Goal: Information Seeking & Learning: Learn about a topic

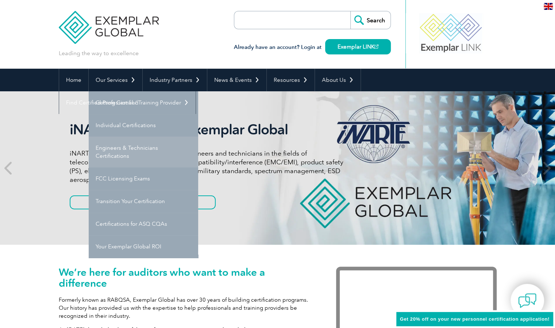
click at [117, 154] on link "Engineers & Technicians Certifications" at bounding box center [144, 152] width 110 height 31
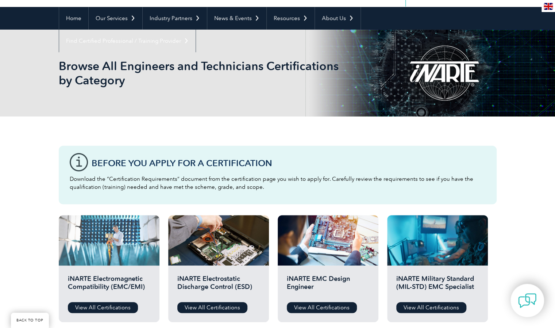
scroll to position [183, 0]
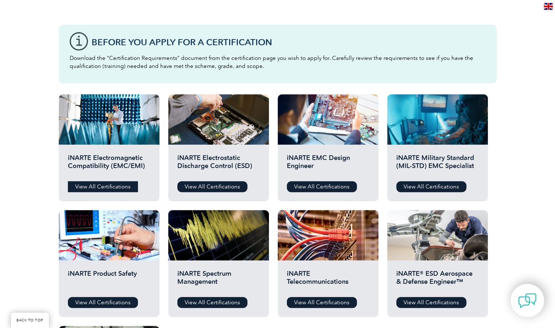
click at [110, 185] on link "View All Certifications" at bounding box center [103, 186] width 70 height 11
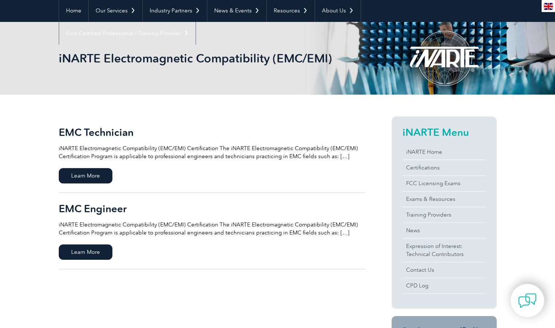
scroll to position [73, 0]
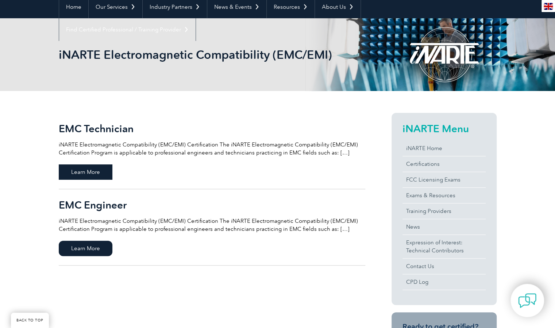
click at [84, 170] on span "Learn More" at bounding box center [86, 171] width 54 height 15
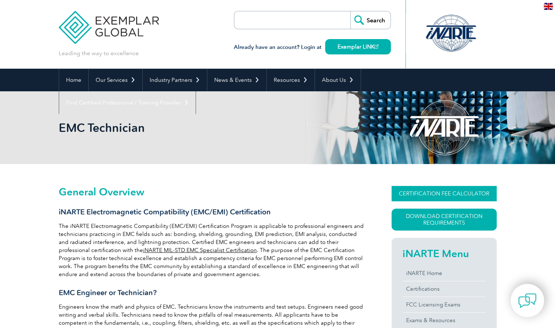
click at [424, 195] on link "CERTIFICATION FEE CALCULATOR" at bounding box center [444, 193] width 105 height 15
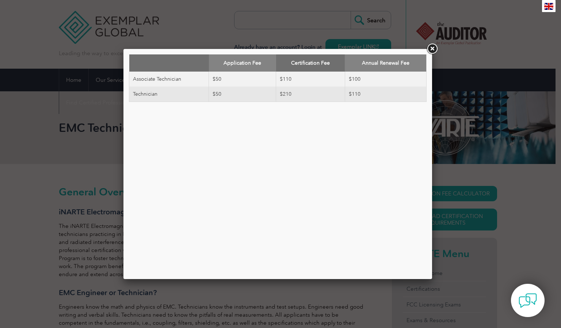
click at [344, 189] on div "Application Fee Certification Fee Annual Renewal Fee Associate Technician $50 $…" at bounding box center [278, 163] width 298 height 219
click at [430, 48] on link at bounding box center [431, 48] width 13 height 13
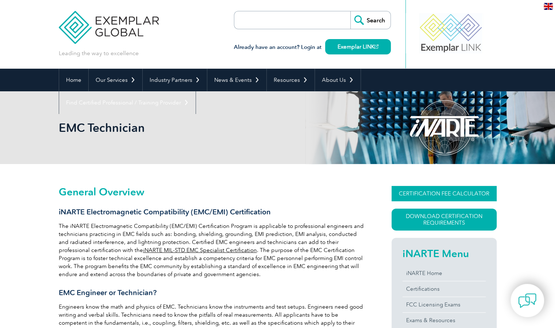
click at [432, 198] on link "CERTIFICATION FEE CALCULATOR" at bounding box center [444, 193] width 105 height 15
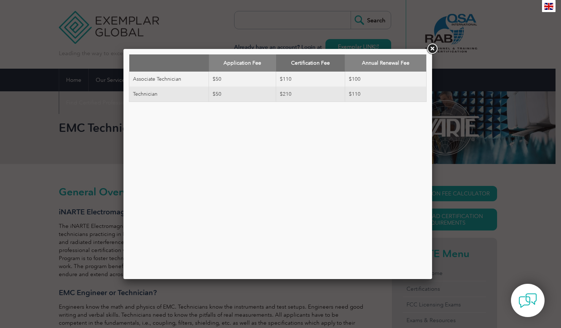
click at [428, 49] on link at bounding box center [431, 48] width 13 height 13
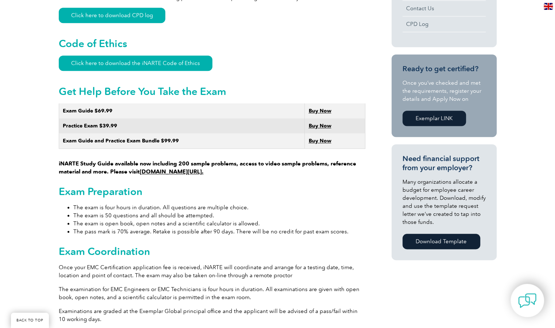
scroll to position [402, 0]
